Goal: Task Accomplishment & Management: Use online tool/utility

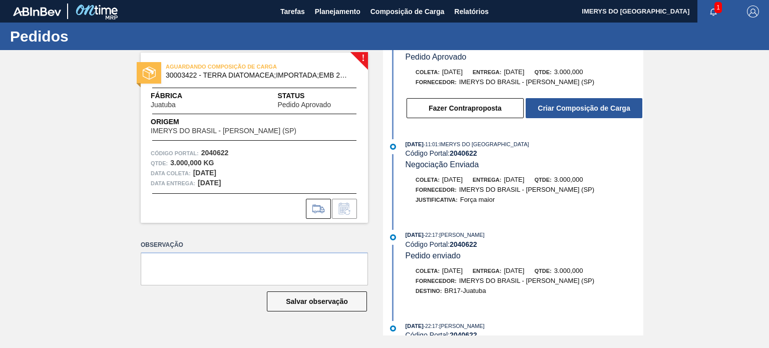
scroll to position [65, 0]
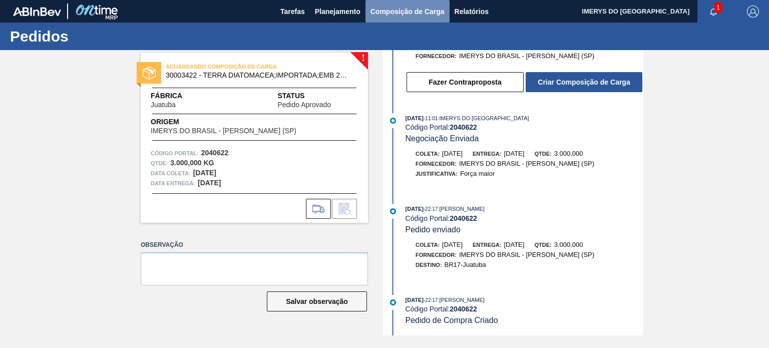
click at [371, 8] on span "Composição de Carga" at bounding box center [407, 12] width 74 height 12
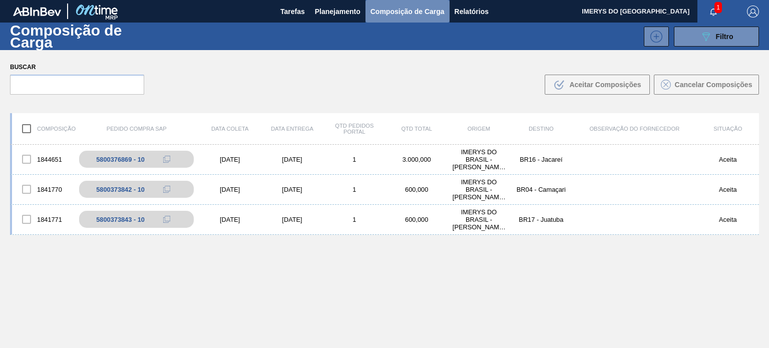
click at [408, 11] on span "Composição de Carga" at bounding box center [407, 12] width 74 height 12
click at [344, 13] on span "Planejamento" at bounding box center [338, 12] width 46 height 12
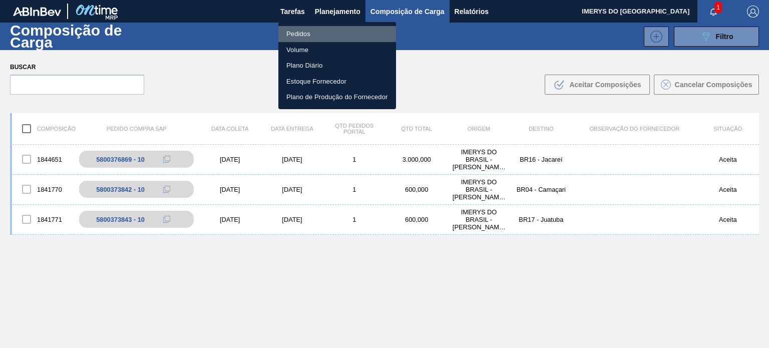
click at [324, 34] on li "Pedidos" at bounding box center [337, 34] width 118 height 16
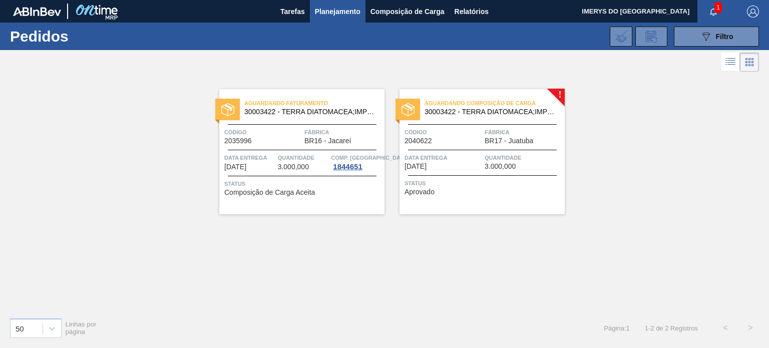
click at [462, 146] on div "Aguardando Composição de Carga 30003422 - TERRA DIATOMACEA;IMPORTADA;EMB 24KG C…" at bounding box center [481, 151] width 165 height 125
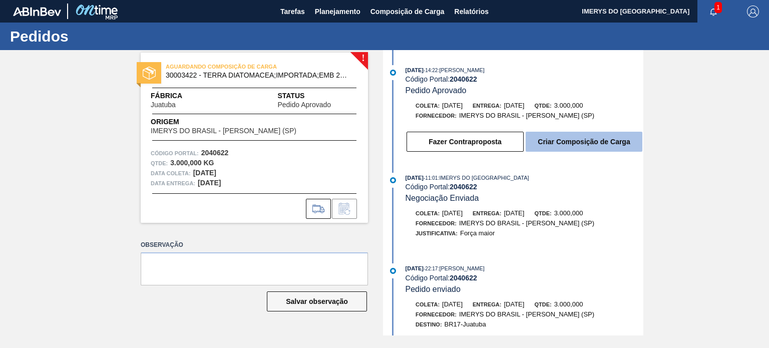
click at [615, 146] on button "Criar Composição de Carga" at bounding box center [583, 142] width 117 height 20
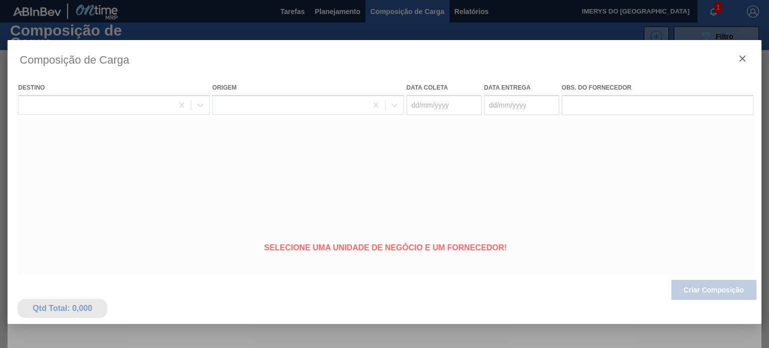
type coleta "[DATE]"
type entrega "[DATE]"
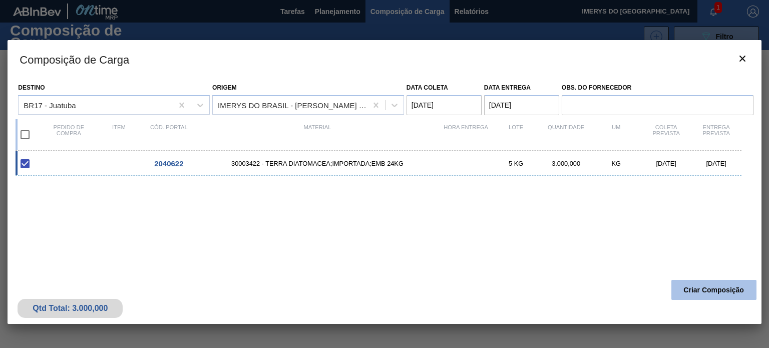
click at [687, 287] on button "Criar Composição" at bounding box center [713, 290] width 85 height 20
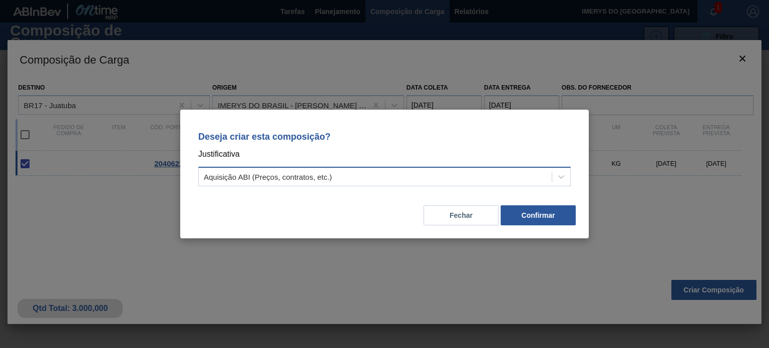
click at [378, 178] on div "Aquisição ABI (Preços, contratos, etc.)" at bounding box center [375, 177] width 353 height 15
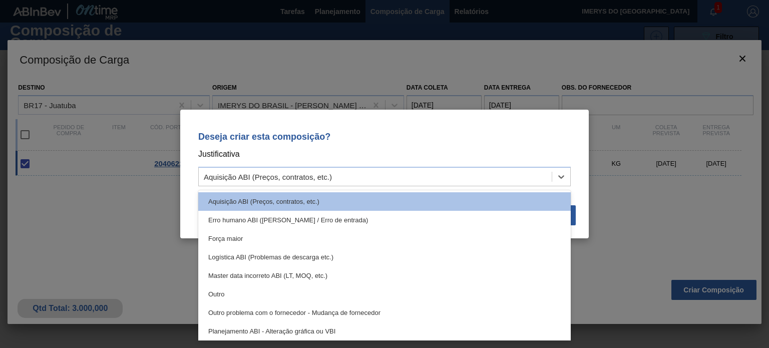
click at [321, 288] on div "Outro" at bounding box center [384, 294] width 372 height 19
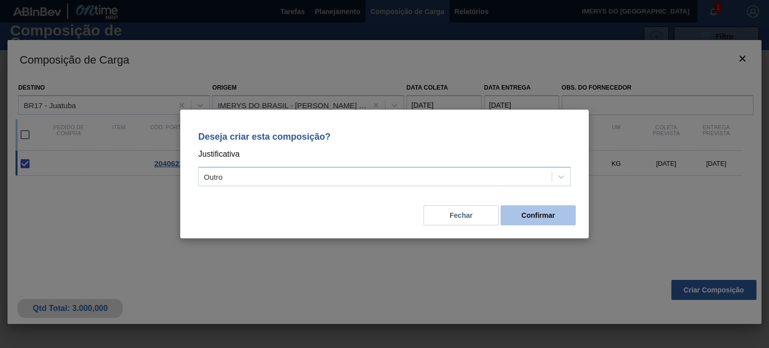
click at [551, 219] on button "Confirmar" at bounding box center [537, 215] width 75 height 20
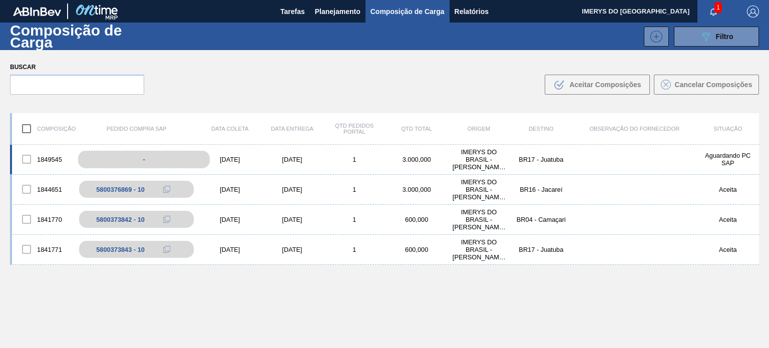
click at [172, 157] on div "-" at bounding box center [144, 160] width 132 height 18
click at [262, 164] on div "1849545 - 02/10/2025 05/10/2025 1 3.000,000 IMERYS DO BRASIL - PAULINA (SP) BR1…" at bounding box center [384, 160] width 749 height 30
click at [139, 0] on body "Tarefas Planejamento Composição de Carga Relatórios IMERYS DO BRASIL 1 Marcar t…" at bounding box center [384, 0] width 769 height 0
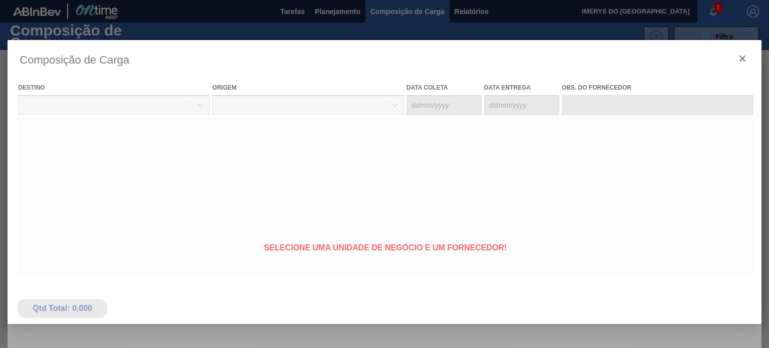
type coleta "[DATE]"
type entrega "[DATE]"
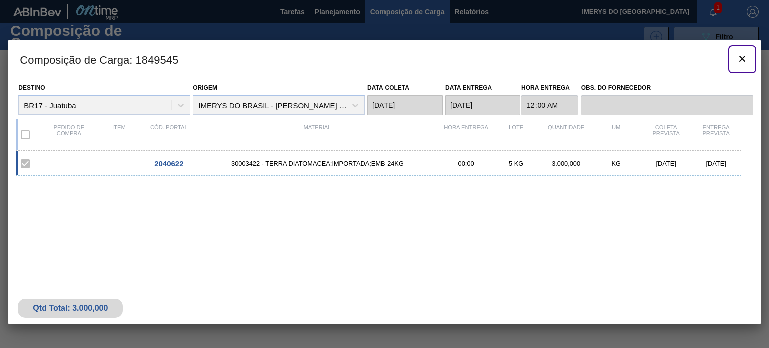
click at [743, 57] on icon "botão de ícone" at bounding box center [742, 59] width 6 height 6
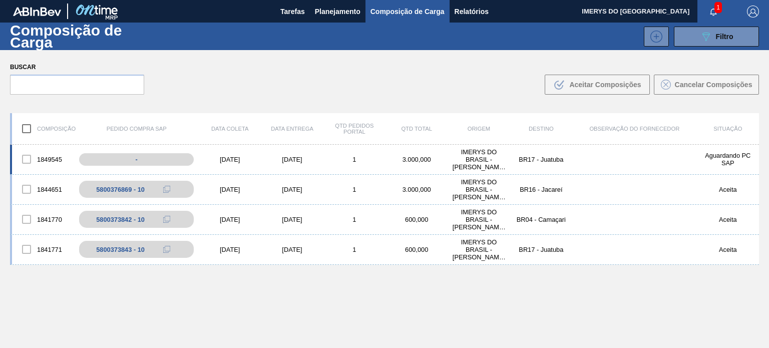
click at [227, 157] on div "[DATE]" at bounding box center [230, 160] width 62 height 8
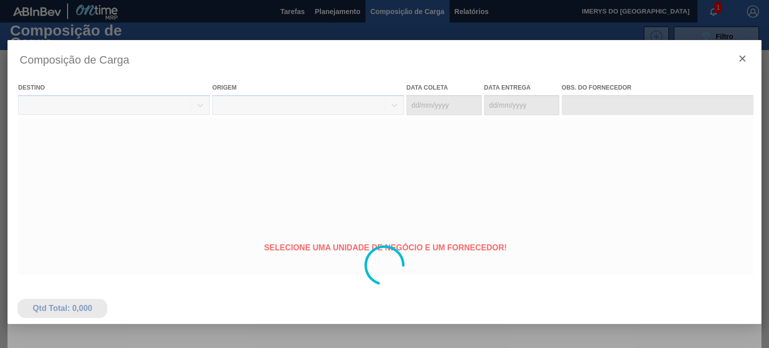
type coleta "[DATE]"
type entrega "[DATE]"
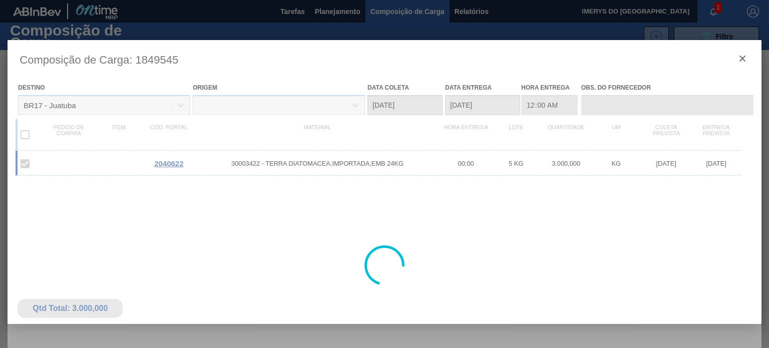
click at [346, 164] on div at bounding box center [384, 265] width 753 height 450
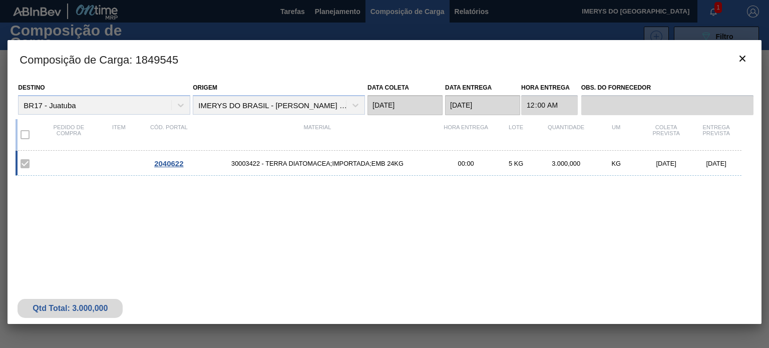
click at [346, 164] on span "30003422 - TERRA DIATOMACEA;IMPORTADA;EMB 24KG" at bounding box center [317, 164] width 247 height 8
click at [24, 162] on label at bounding box center [25, 163] width 21 height 21
click at [748, 62] on icon "botão de ícone" at bounding box center [742, 59] width 12 height 12
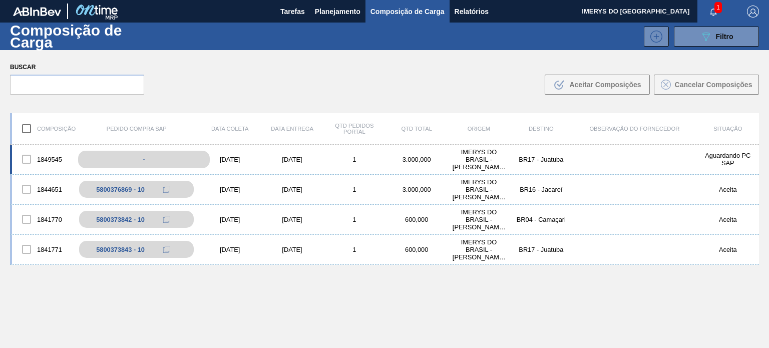
click at [105, 160] on div "-" at bounding box center [144, 160] width 132 height 18
click at [140, 160] on div "-" at bounding box center [144, 160] width 132 height 18
click at [180, 157] on div "-" at bounding box center [144, 160] width 132 height 18
click at [569, 160] on div "BR17 - Juatuba" at bounding box center [541, 160] width 62 height 8
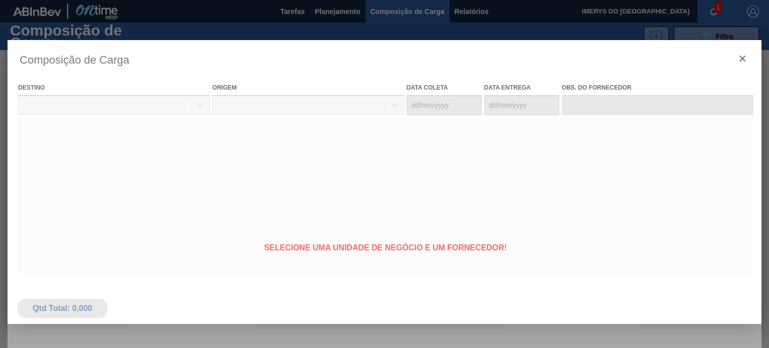
click at [743, 58] on div at bounding box center [384, 265] width 753 height 450
type coleta "02/10/2025"
type entrega "05/10/2025"
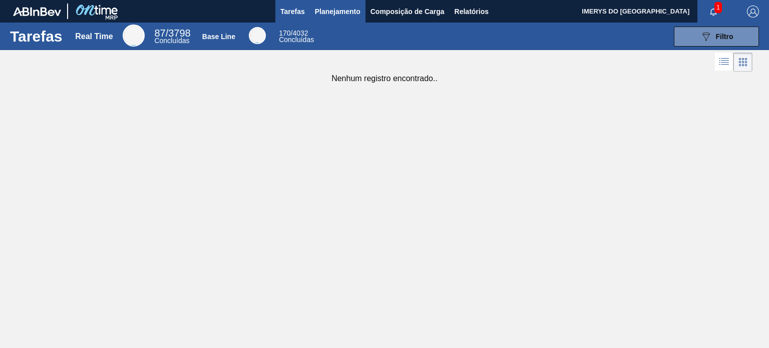
click at [336, 15] on span "Planejamento" at bounding box center [338, 12] width 46 height 12
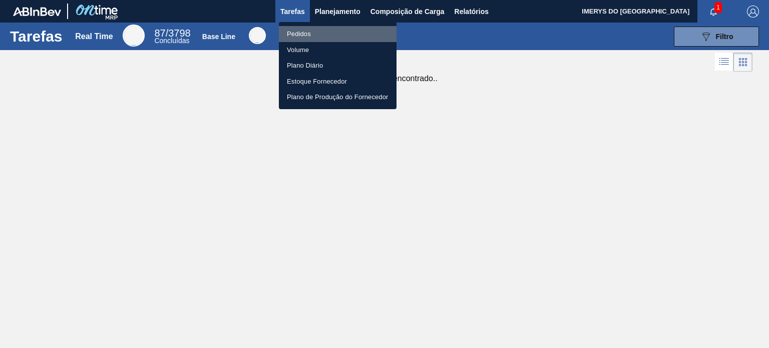
click at [316, 33] on li "Pedidos" at bounding box center [338, 34] width 118 height 16
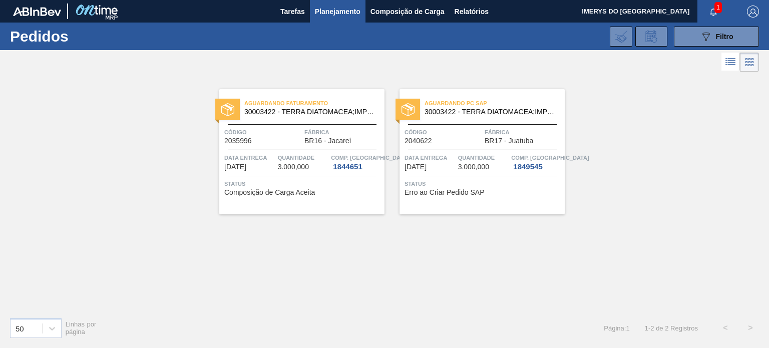
click at [470, 165] on span "3.000,000" at bounding box center [473, 167] width 31 height 8
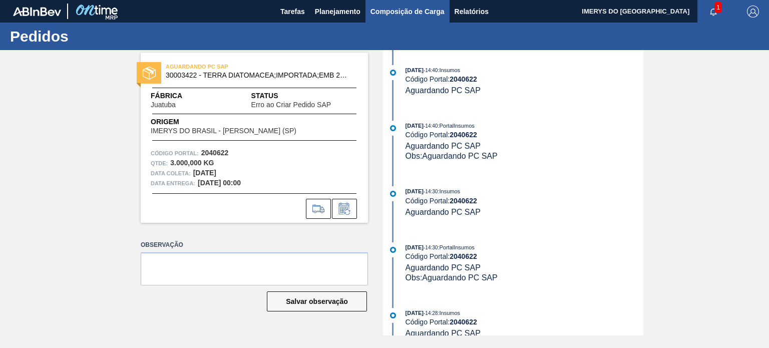
click at [405, 10] on span "Composição de Carga" at bounding box center [407, 12] width 74 height 12
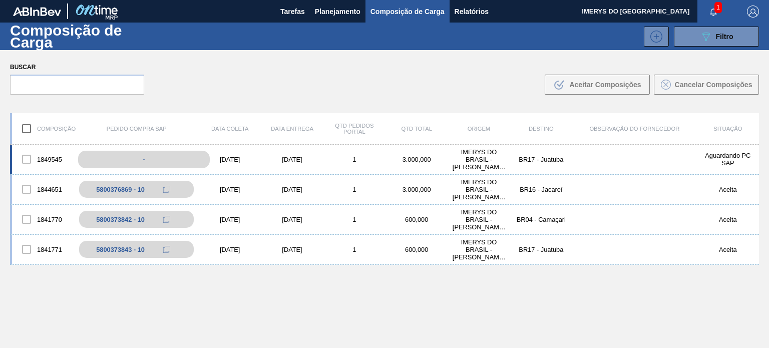
click at [133, 158] on div "-" at bounding box center [144, 160] width 132 height 18
